Goal: Task Accomplishment & Management: Manage account settings

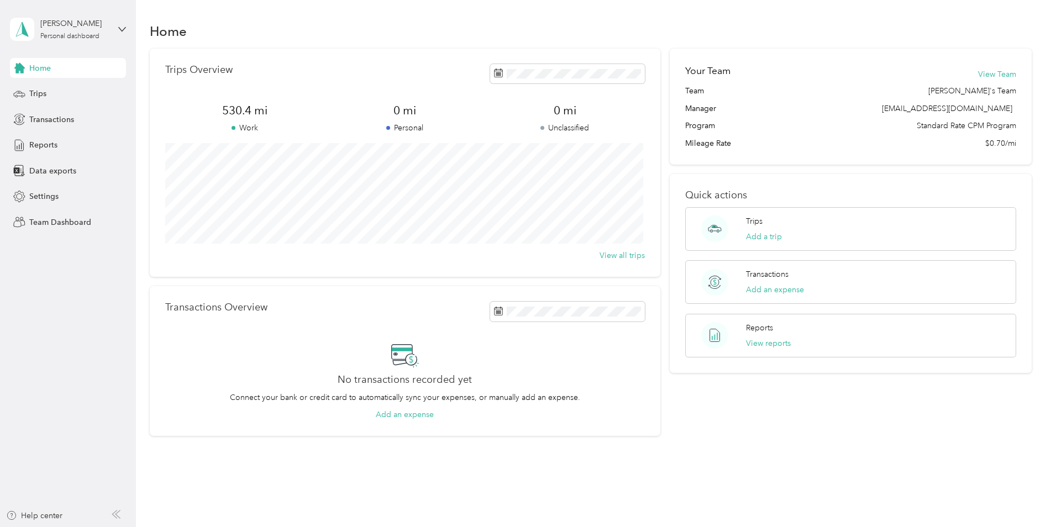
click at [40, 67] on span "Home" at bounding box center [40, 68] width 22 height 12
click at [39, 91] on span "Trips" at bounding box center [37, 94] width 17 height 12
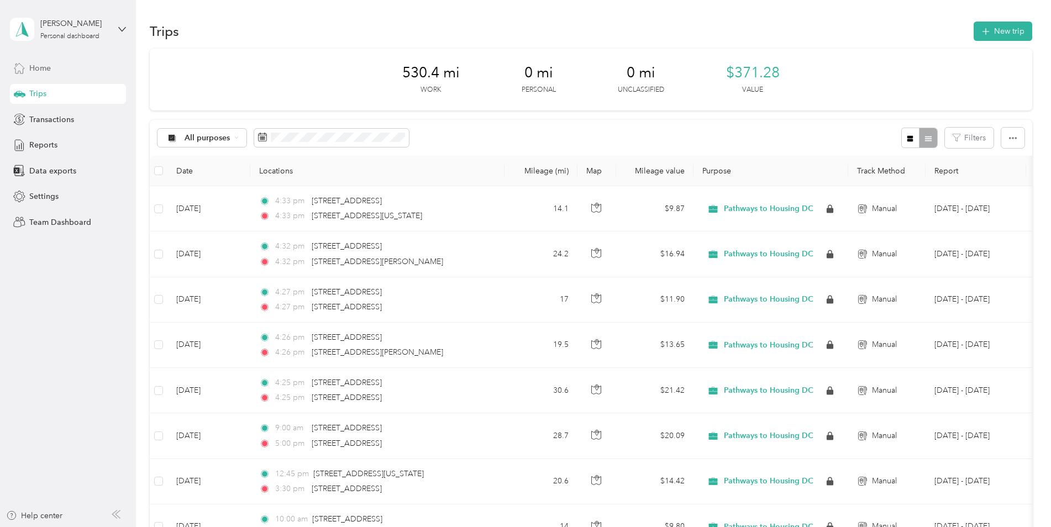
click at [40, 67] on span "Home" at bounding box center [40, 68] width 22 height 12
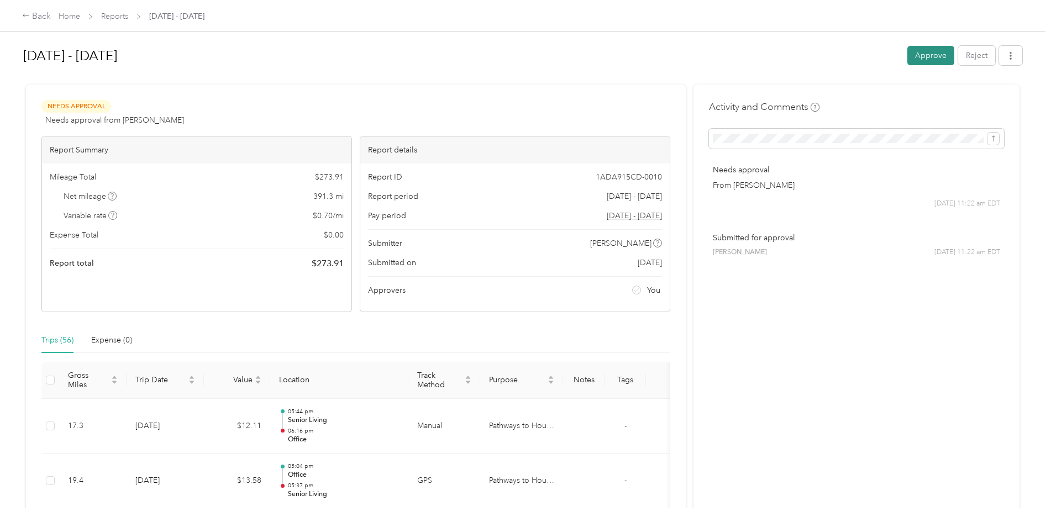
click at [918, 54] on button "Approve" at bounding box center [930, 55] width 47 height 19
click at [916, 57] on button "Approve" at bounding box center [930, 55] width 47 height 19
